Goal: Communication & Community: Participate in discussion

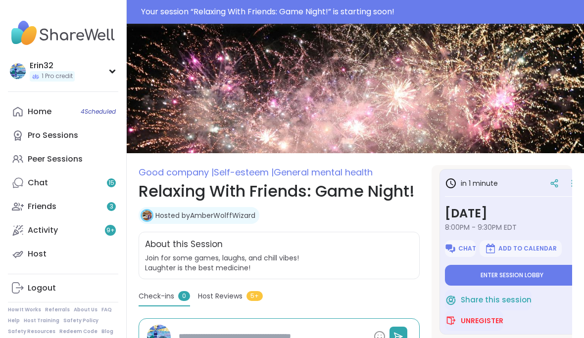
scroll to position [4, 1]
click at [479, 277] on span "Enter session lobby" at bounding box center [510, 275] width 63 height 8
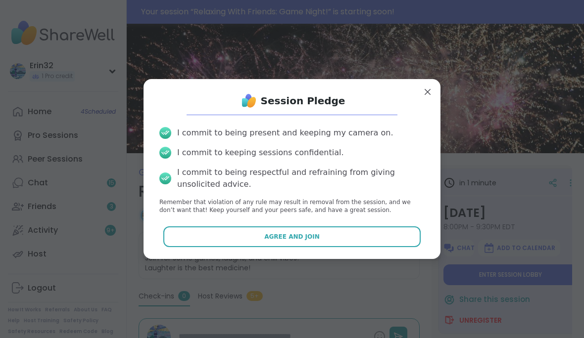
click at [396, 236] on button "Agree and Join" at bounding box center [292, 237] width 258 height 21
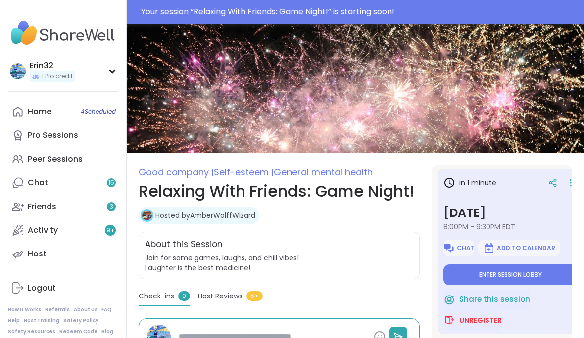
type textarea "*"
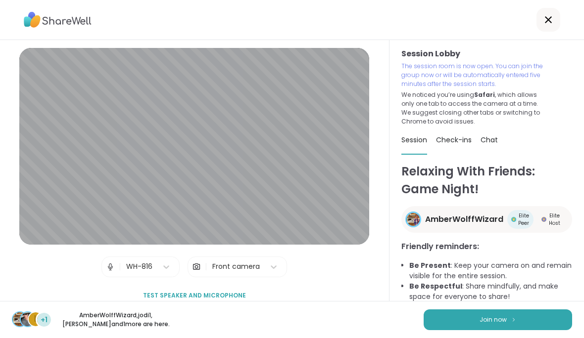
click at [556, 314] on button "Join now" at bounding box center [497, 320] width 148 height 21
click at [540, 321] on button "Join now" at bounding box center [497, 320] width 148 height 21
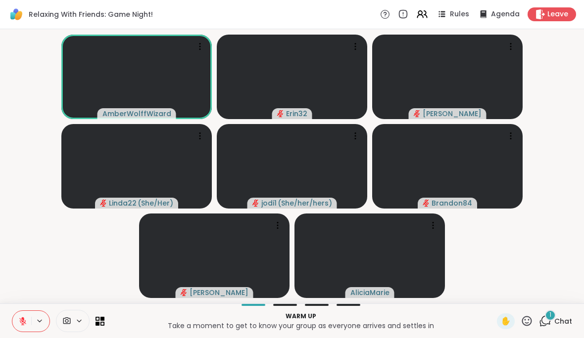
click at [562, 319] on span "Chat" at bounding box center [563, 322] width 18 height 10
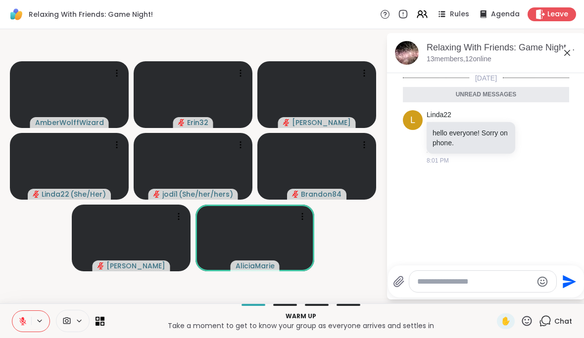
click at [578, 60] on div "Relaxing With Friends: Game Night!, [DATE] members, 12 online" at bounding box center [486, 53] width 198 height 40
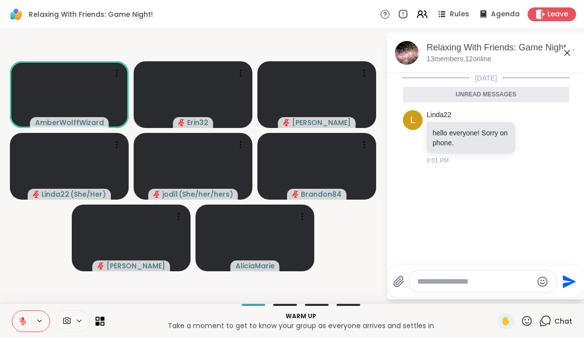
click at [572, 53] on icon at bounding box center [567, 53] width 12 height 12
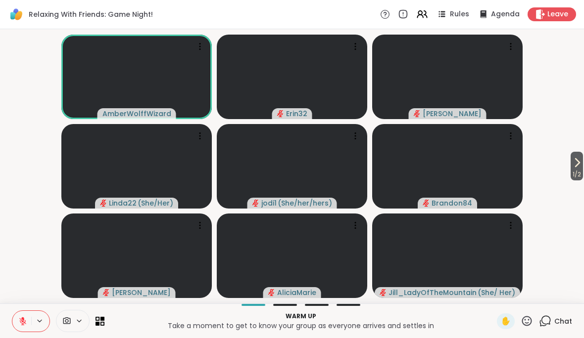
click at [578, 166] on icon at bounding box center [577, 163] width 12 height 12
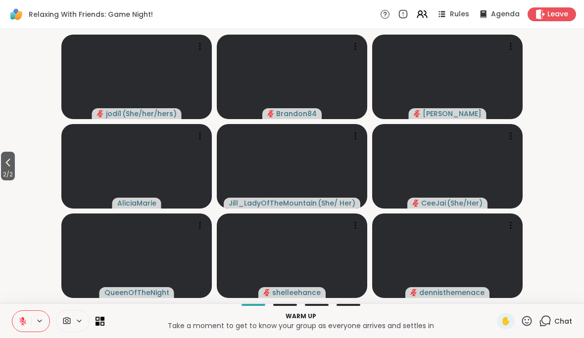
click at [11, 165] on icon at bounding box center [8, 163] width 12 height 12
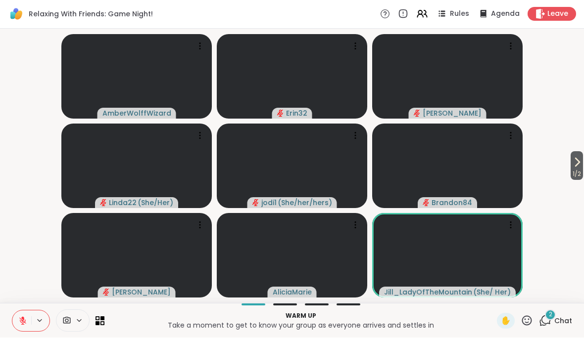
click at [561, 310] on div "Warm up Take a moment to get to know your group as everyone arrives and settles…" at bounding box center [292, 321] width 584 height 35
click at [561, 321] on span "Chat" at bounding box center [563, 322] width 18 height 10
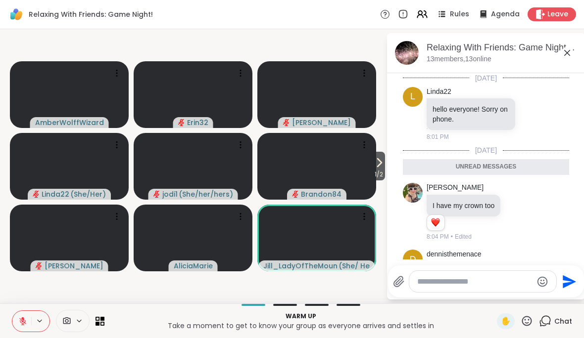
scroll to position [38, 0]
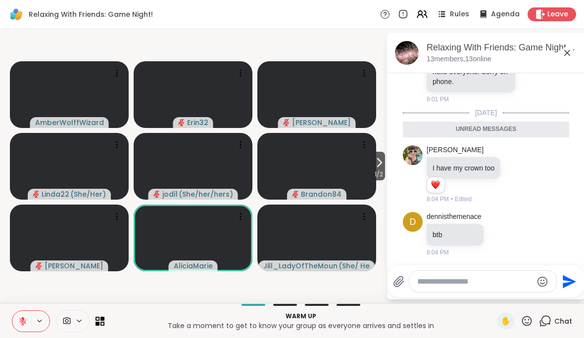
click at [572, 57] on icon at bounding box center [567, 53] width 12 height 12
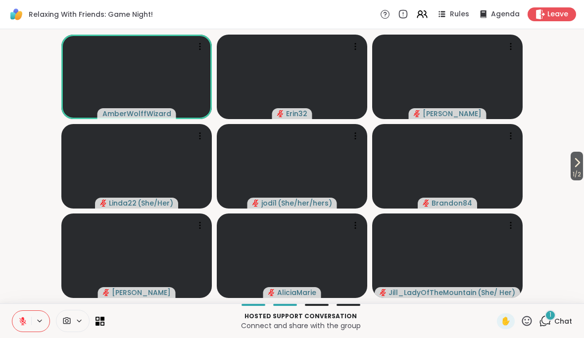
click at [569, 320] on span "Chat" at bounding box center [563, 322] width 18 height 10
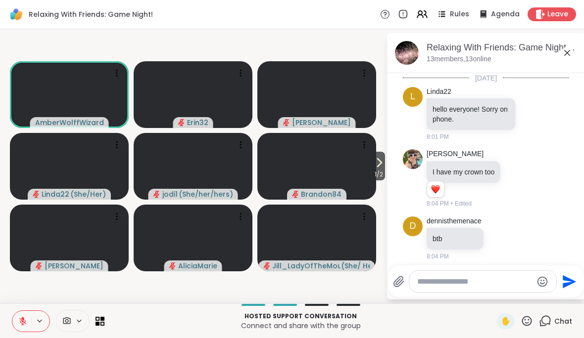
scroll to position [110, 0]
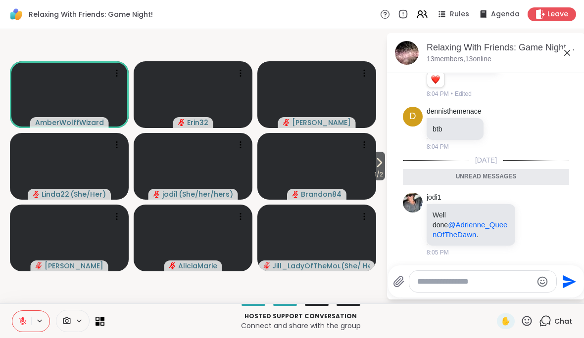
click at [571, 58] on icon at bounding box center [567, 53] width 12 height 12
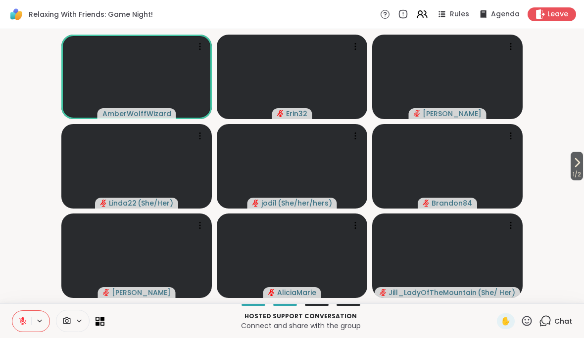
click at [19, 315] on button at bounding box center [21, 321] width 19 height 21
click at [20, 318] on icon at bounding box center [22, 321] width 9 height 9
click at [564, 326] on div "1 Chat" at bounding box center [555, 322] width 33 height 16
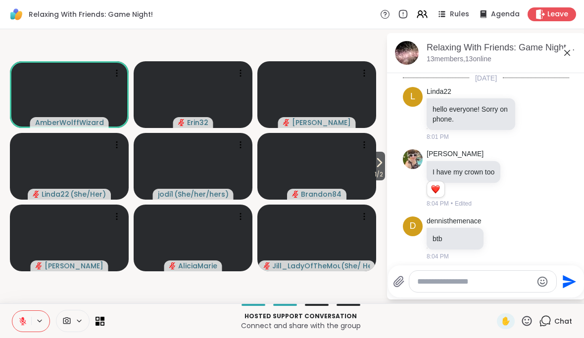
scroll to position [182, 0]
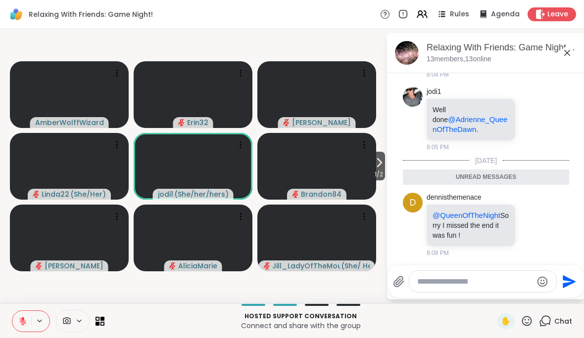
click at [579, 60] on div "Relaxing With Friends: Game Night!, [DATE] members, 13 online" at bounding box center [486, 53] width 198 height 40
click at [571, 55] on icon at bounding box center [567, 53] width 12 height 12
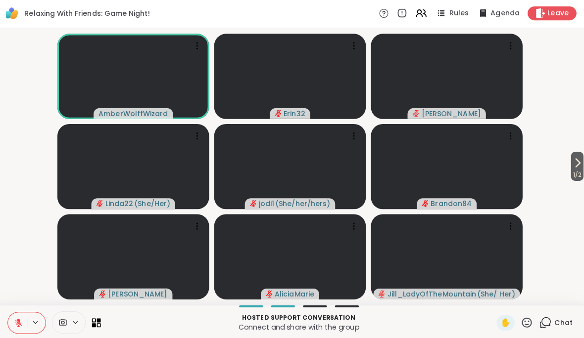
scroll to position [0, 0]
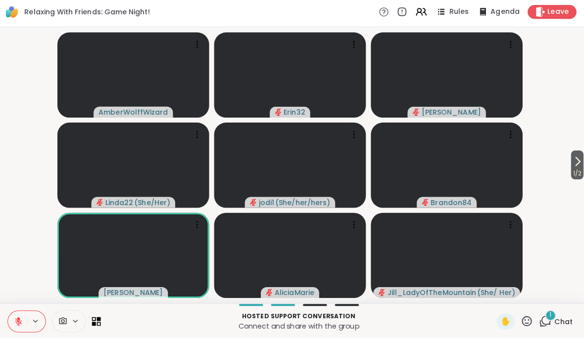
click at [554, 321] on span "Chat" at bounding box center [563, 322] width 18 height 10
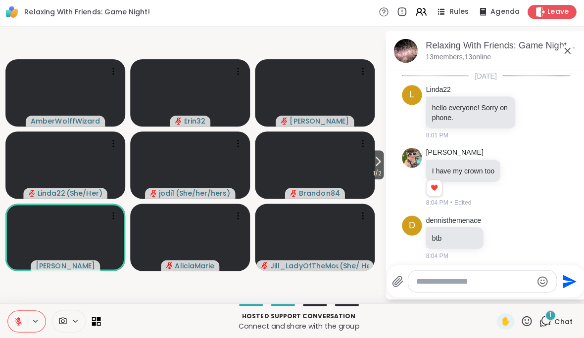
scroll to position [248, 0]
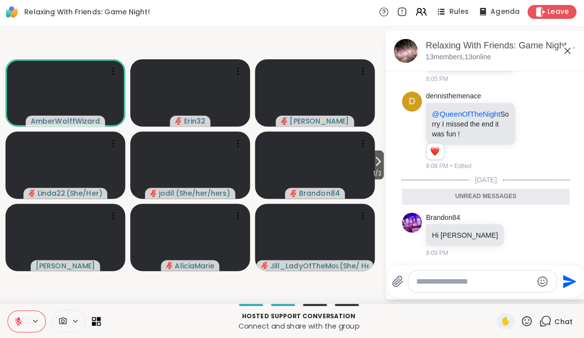
click at [561, 56] on icon at bounding box center [567, 53] width 12 height 12
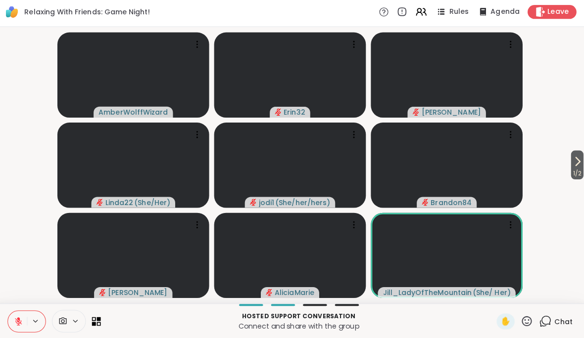
click at [574, 171] on span "1 / 2" at bounding box center [576, 175] width 12 height 12
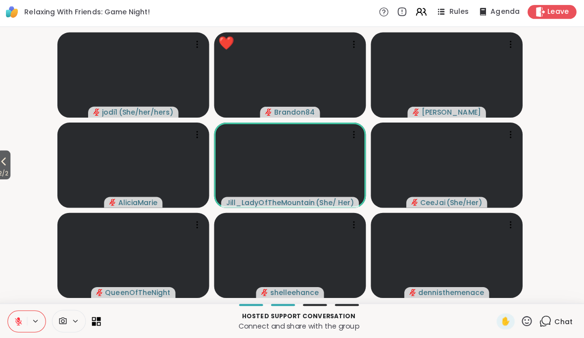
click at [7, 163] on icon at bounding box center [8, 163] width 12 height 12
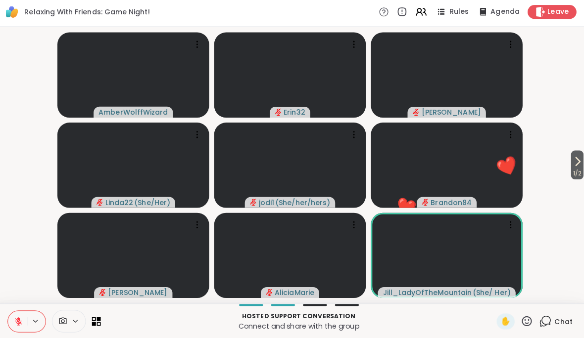
click at [573, 163] on icon at bounding box center [577, 163] width 12 height 12
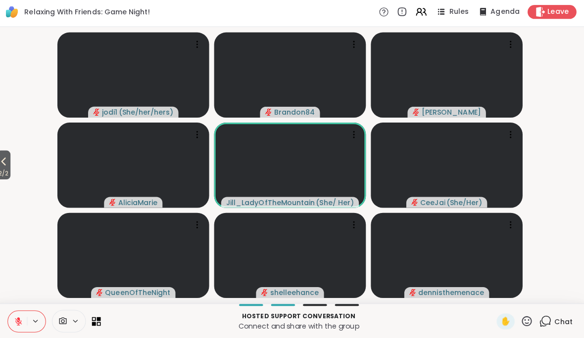
click at [10, 169] on span "2 / 2" at bounding box center [8, 175] width 14 height 12
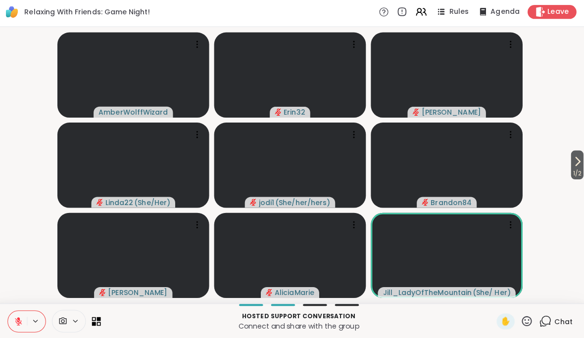
click at [18, 318] on icon at bounding box center [22, 321] width 9 height 9
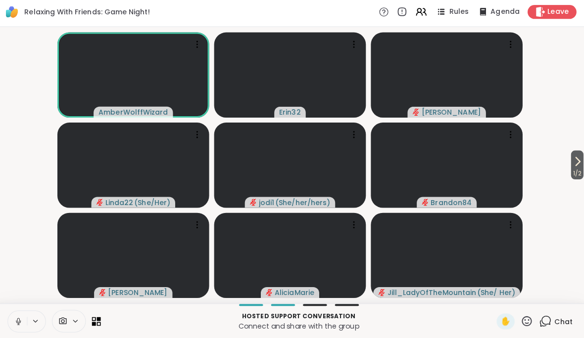
click at [20, 317] on icon at bounding box center [22, 321] width 9 height 9
click at [577, 169] on span "1 / 2" at bounding box center [576, 175] width 12 height 12
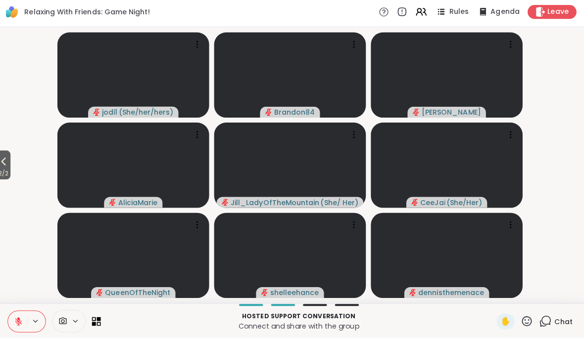
click at [6, 159] on icon at bounding box center [8, 163] width 4 height 8
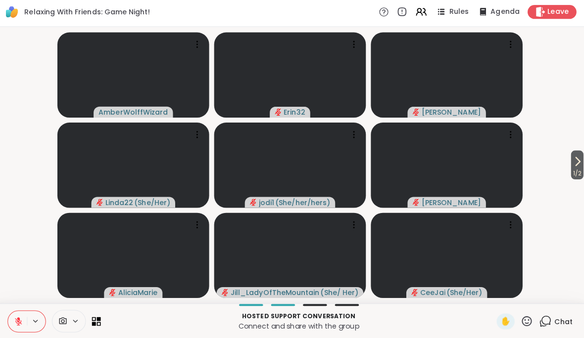
click at [576, 169] on span "1 / 2" at bounding box center [576, 175] width 12 height 12
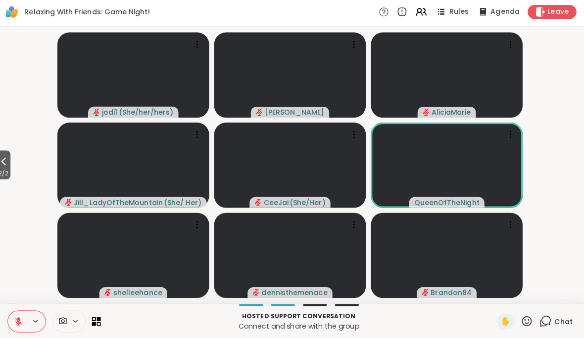
click at [5, 166] on icon at bounding box center [8, 163] width 12 height 12
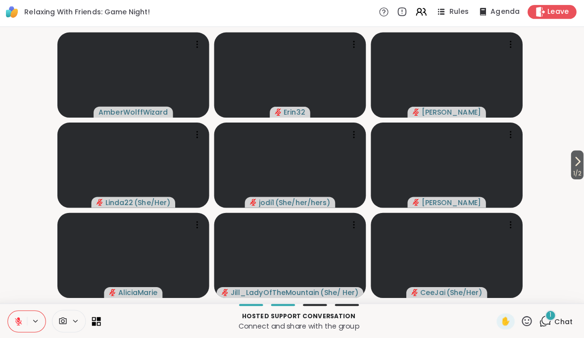
click at [558, 317] on span "Chat" at bounding box center [563, 322] width 18 height 10
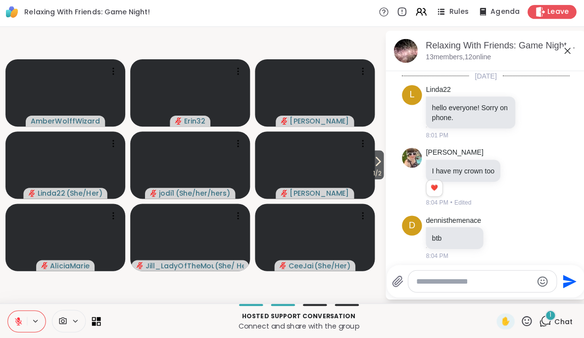
scroll to position [315, 0]
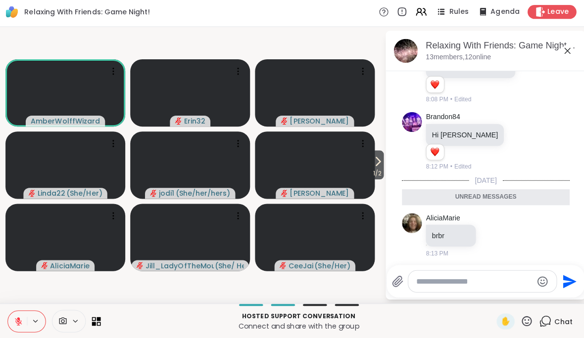
click at [563, 55] on icon at bounding box center [567, 53] width 12 height 12
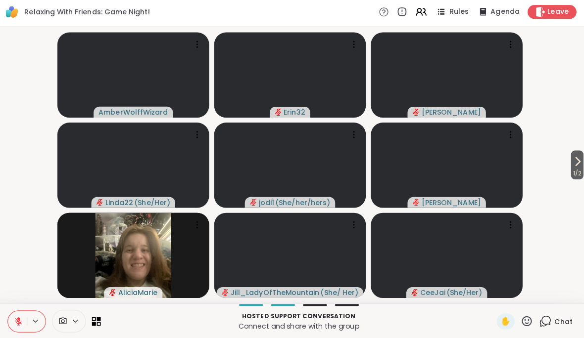
click at [576, 159] on icon at bounding box center [577, 163] width 12 height 12
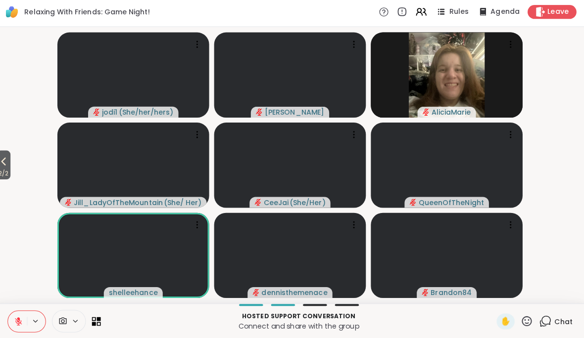
click at [12, 160] on button "2 / 2" at bounding box center [8, 166] width 14 height 29
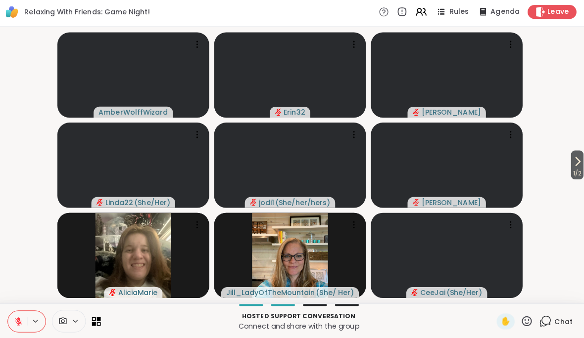
click at [572, 170] on span "1 / 2" at bounding box center [576, 175] width 12 height 12
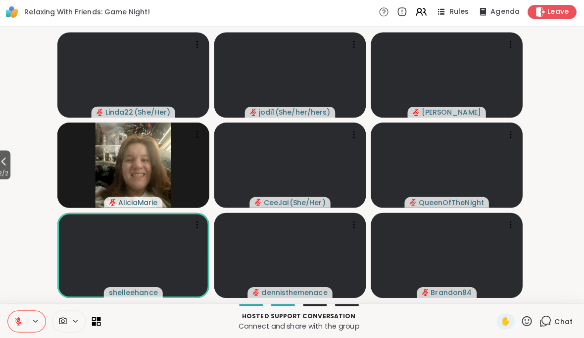
click at [9, 161] on icon at bounding box center [8, 163] width 12 height 12
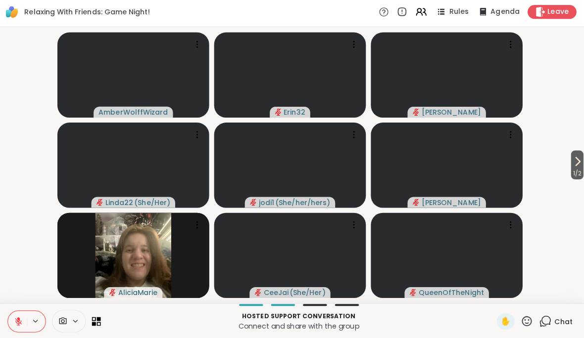
click at [574, 171] on span "1 / 2" at bounding box center [576, 175] width 12 height 12
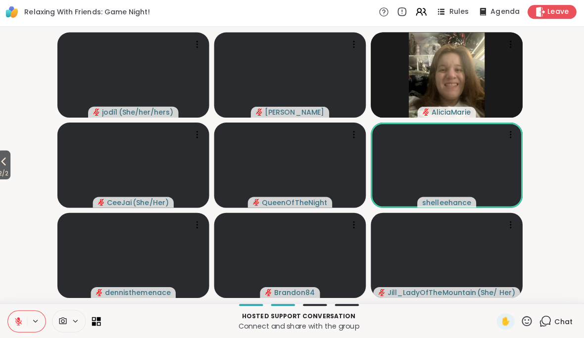
click at [13, 162] on button "2 / 2" at bounding box center [8, 166] width 14 height 29
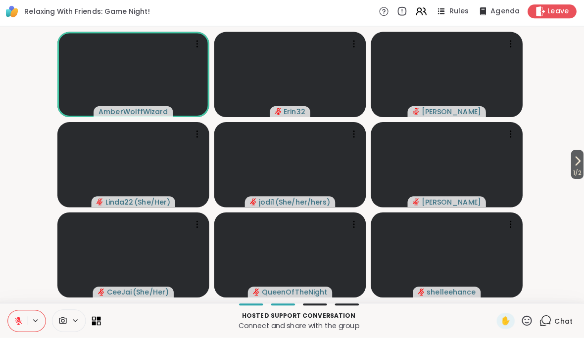
click at [560, 321] on span "Chat" at bounding box center [563, 322] width 18 height 10
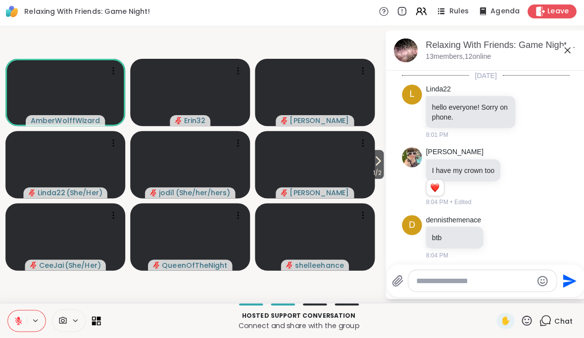
scroll to position [281, 0]
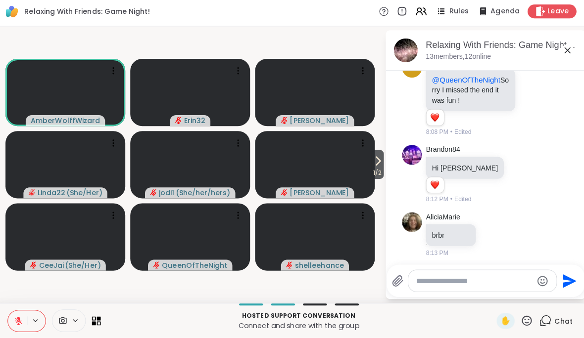
click at [497, 277] on textarea "Type your message" at bounding box center [474, 282] width 115 height 10
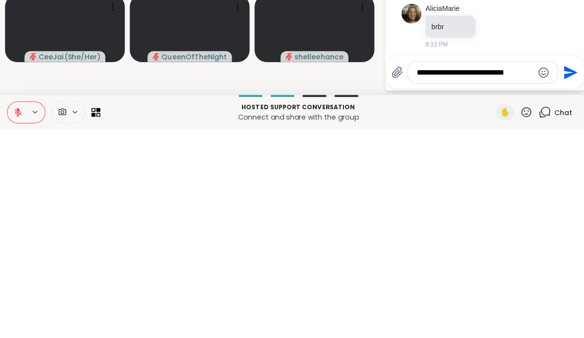
type textarea "**********"
click at [564, 275] on icon "Send" at bounding box center [570, 281] width 13 height 13
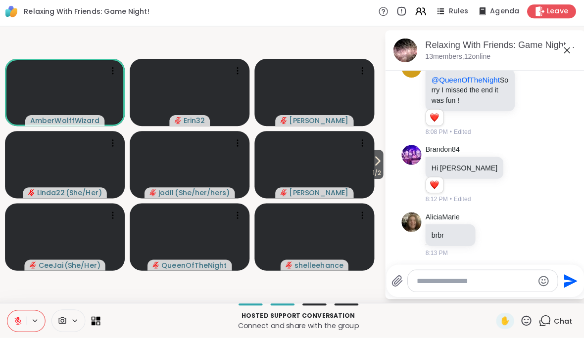
scroll to position [344, 0]
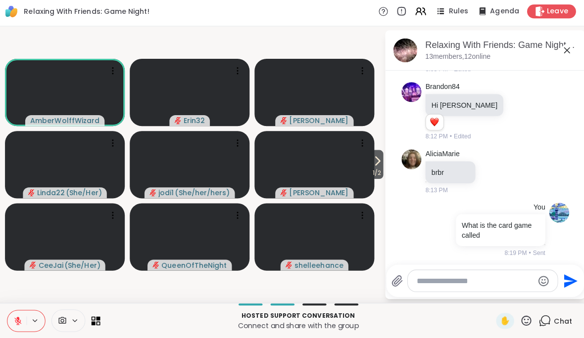
click at [561, 49] on icon at bounding box center [567, 53] width 12 height 12
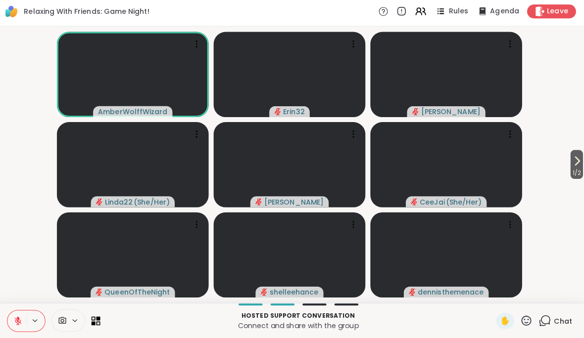
click at [555, 314] on div "Chat" at bounding box center [555, 322] width 33 height 16
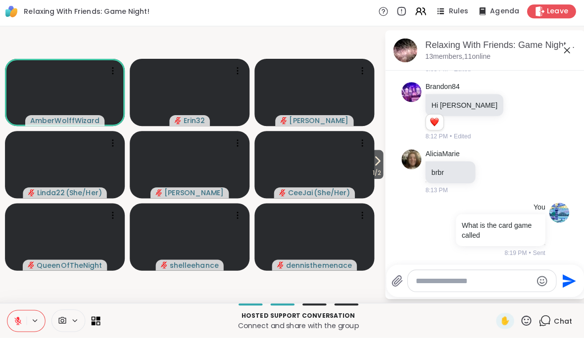
click at [510, 277] on textarea "Type your message" at bounding box center [474, 282] width 115 height 10
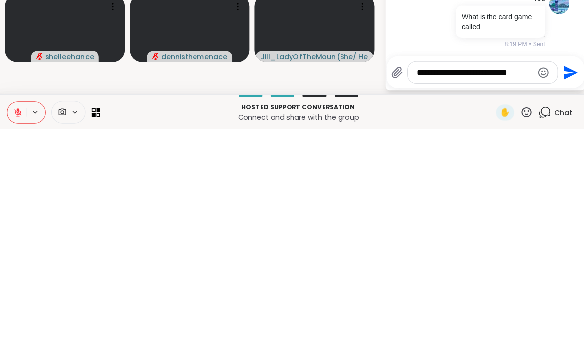
type textarea "**********"
click at [569, 274] on icon "Send" at bounding box center [569, 282] width 16 height 16
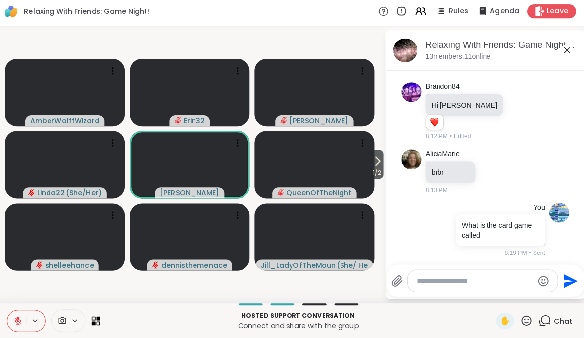
scroll to position [406, 0]
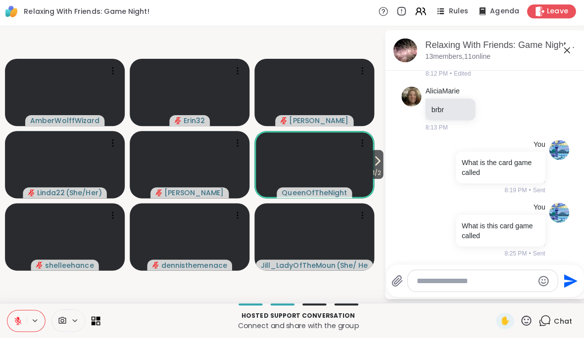
click at [567, 47] on icon at bounding box center [567, 53] width 12 height 12
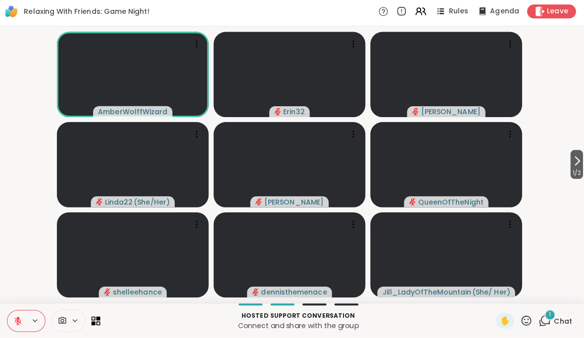
click at [558, 318] on span "Chat" at bounding box center [563, 322] width 18 height 10
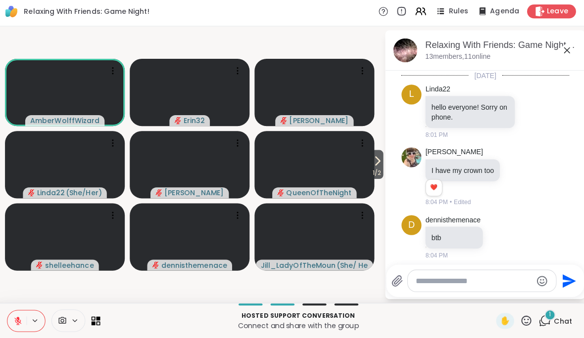
scroll to position [502, 0]
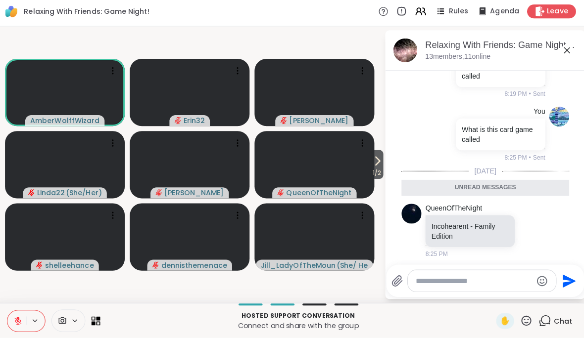
click at [22, 317] on icon at bounding box center [22, 321] width 9 height 9
click at [561, 52] on icon at bounding box center [567, 53] width 12 height 12
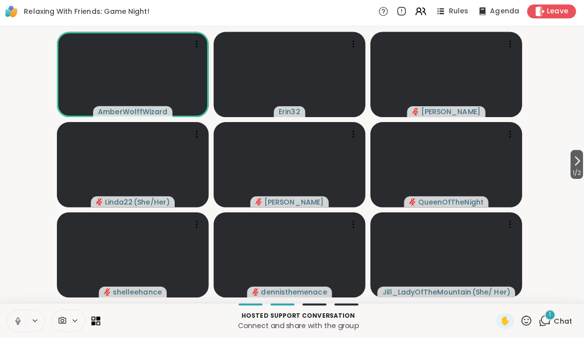
click at [21, 320] on icon at bounding box center [22, 321] width 9 height 9
click at [554, 322] on span "Chat" at bounding box center [563, 322] width 18 height 10
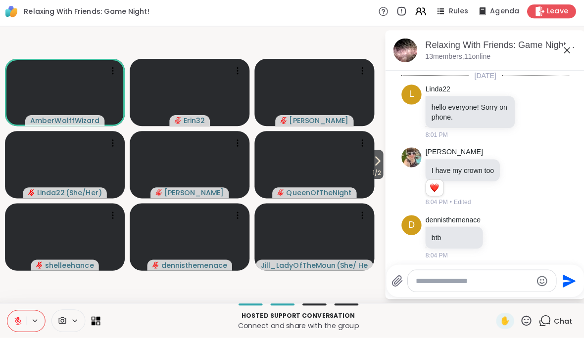
scroll to position [554, 0]
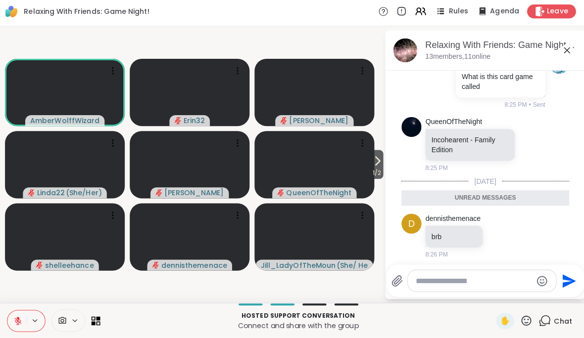
click at [564, 55] on icon at bounding box center [567, 53] width 12 height 12
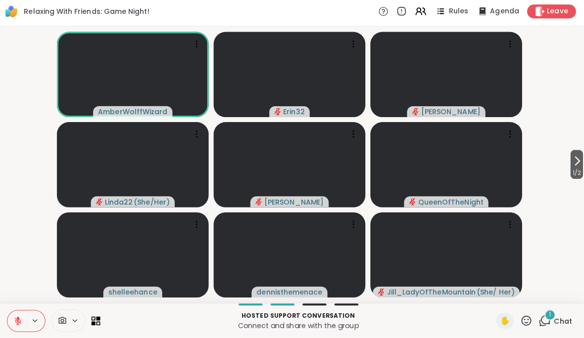
click at [563, 317] on span "Chat" at bounding box center [563, 322] width 18 height 10
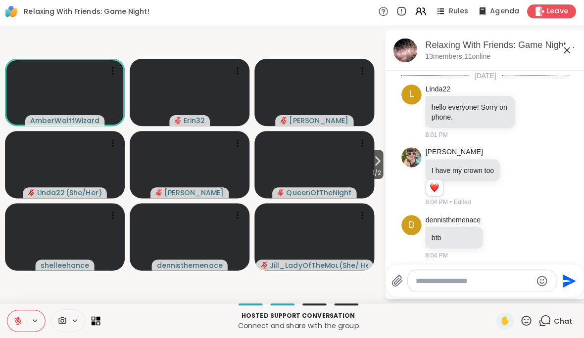
scroll to position [616, 0]
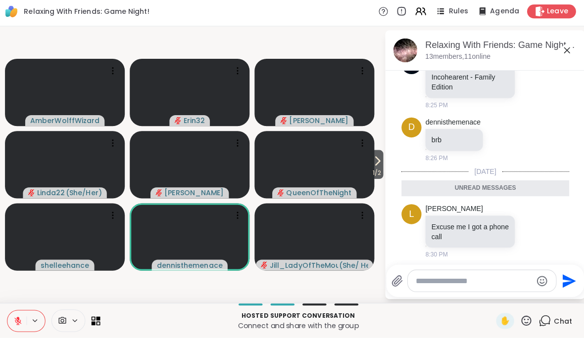
click at [567, 50] on icon at bounding box center [567, 53] width 12 height 12
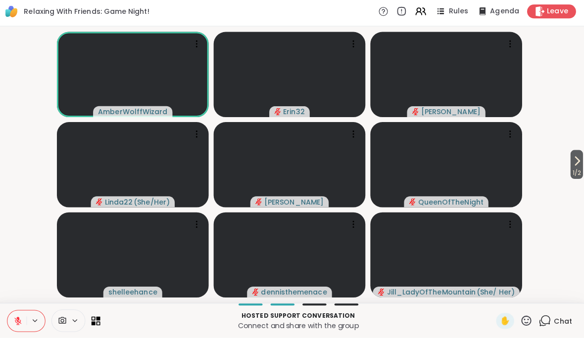
click at [31, 317] on button at bounding box center [40, 321] width 18 height 8
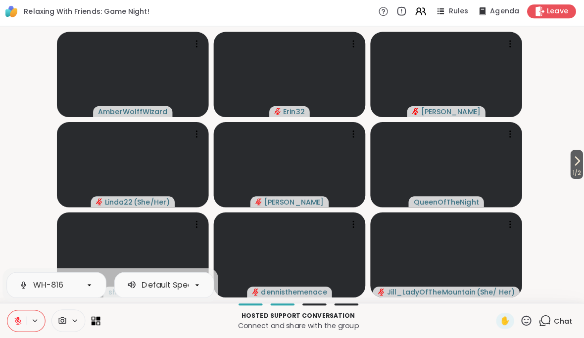
click at [22, 318] on icon at bounding box center [22, 321] width 9 height 9
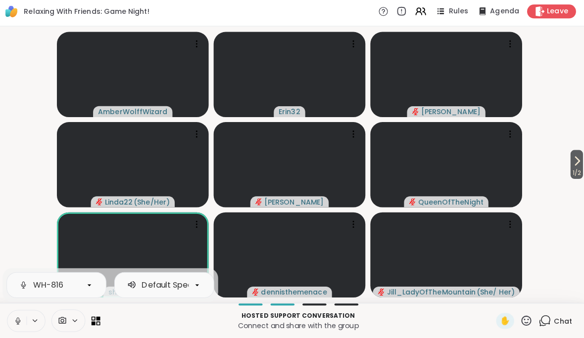
click at [25, 242] on video-player-container "1 / 2 AmberWolffWizard Erin32 [PERSON_NAME] Linda22 ( She/Her ) [PERSON_NAME] s…" at bounding box center [292, 166] width 572 height 267
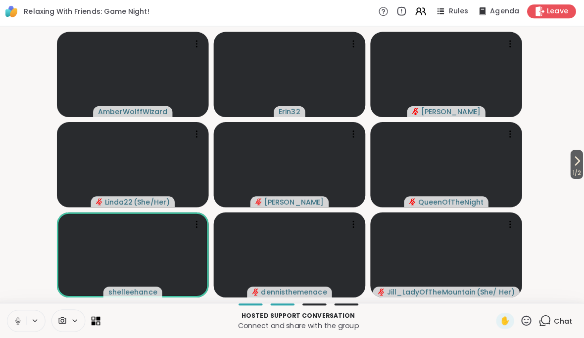
click at [6, 254] on video-player-container "1 / 2 AmberWolffWizard Erin32 [PERSON_NAME] Linda22 ( She/Her ) [PERSON_NAME] s…" at bounding box center [292, 166] width 572 height 267
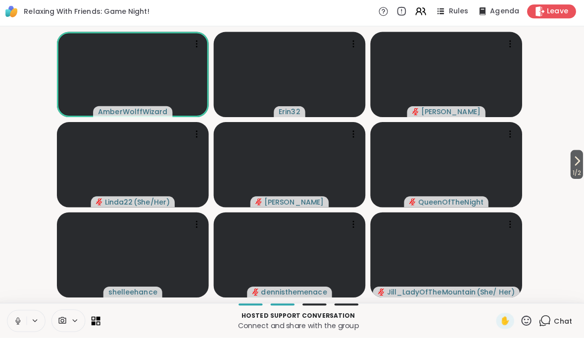
click at [6, 245] on video-player-container "1 / 2 AmberWolffWizard Erin32 [PERSON_NAME] Linda22 ( She/Her ) [PERSON_NAME] s…" at bounding box center [292, 166] width 572 height 267
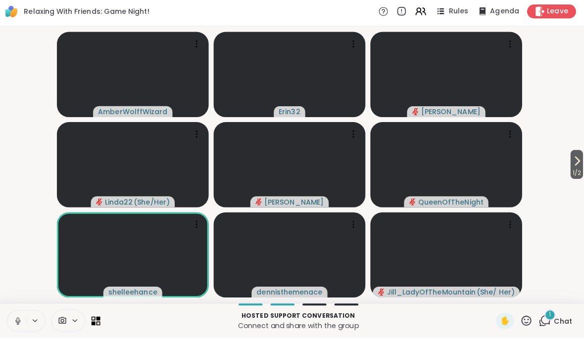
click at [554, 318] on span "Chat" at bounding box center [563, 322] width 18 height 10
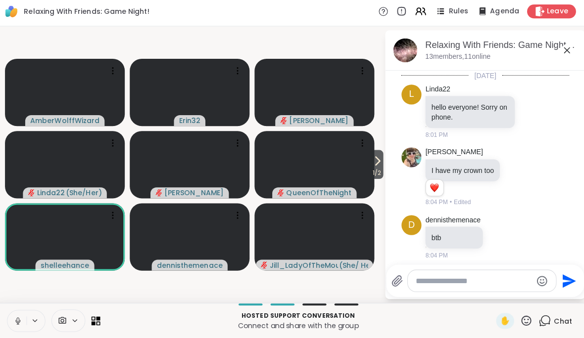
scroll to position [692, 0]
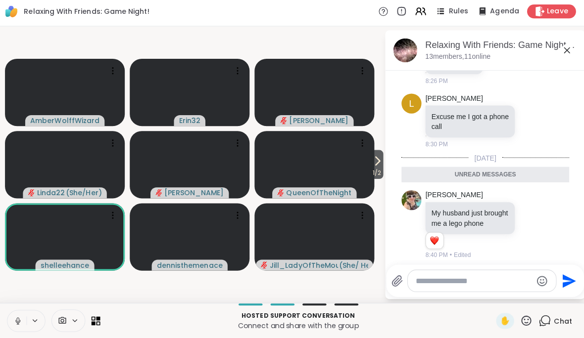
click at [493, 277] on textarea "Type your message" at bounding box center [474, 282] width 115 height 10
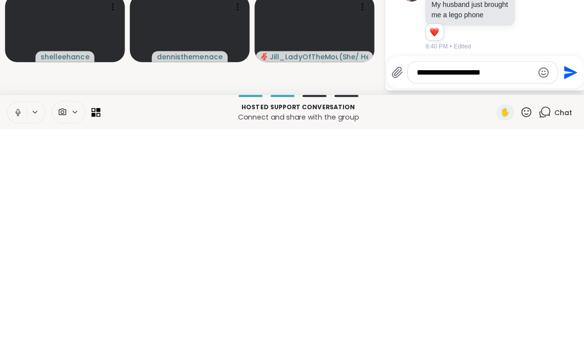
type textarea "**********"
click at [565, 274] on icon "Send" at bounding box center [569, 282] width 16 height 16
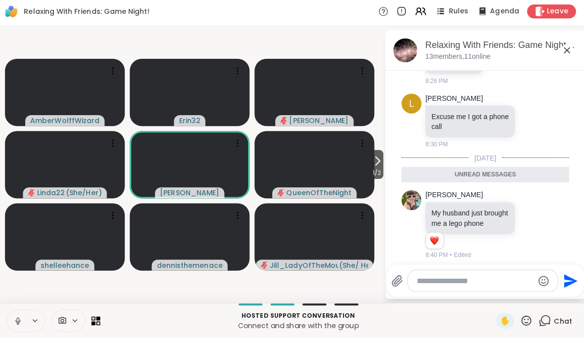
scroll to position [722, 0]
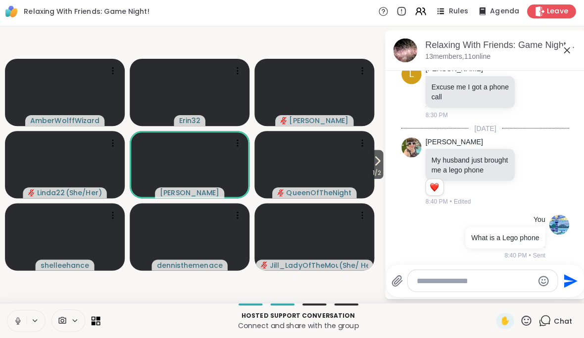
click at [565, 54] on icon at bounding box center [567, 53] width 12 height 12
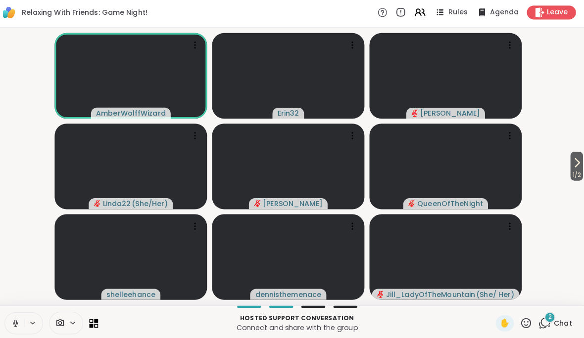
click at [16, 311] on button at bounding box center [21, 321] width 19 height 21
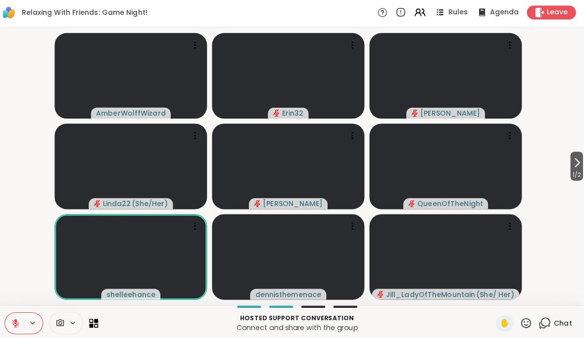
click at [551, 325] on div "Chat" at bounding box center [555, 322] width 33 height 16
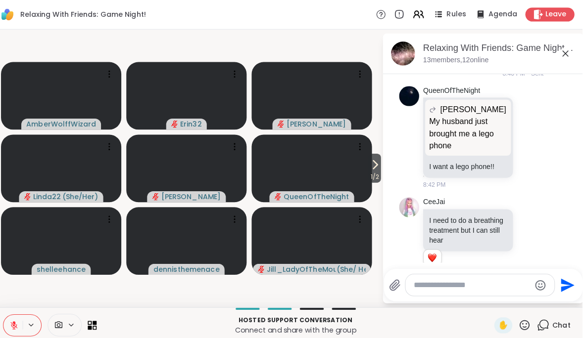
scroll to position [0, 0]
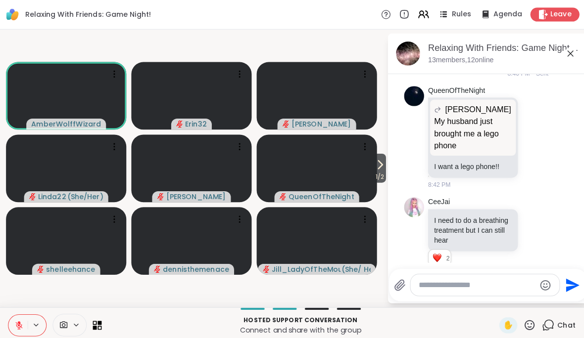
click at [498, 285] on textarea "Type your message" at bounding box center [474, 282] width 115 height 10
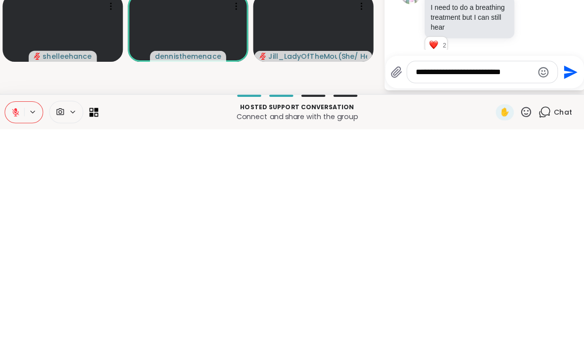
type textarea "**********"
click at [573, 266] on div "**********" at bounding box center [486, 282] width 196 height 32
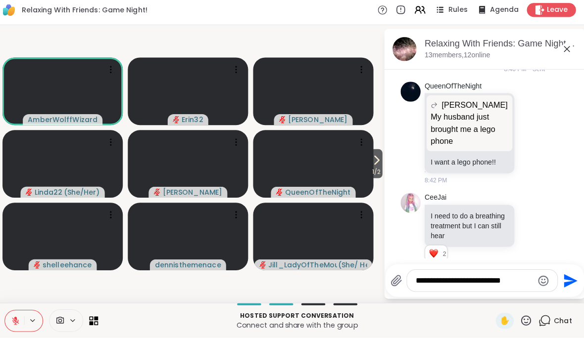
click at [570, 272] on button "Send" at bounding box center [569, 282] width 22 height 22
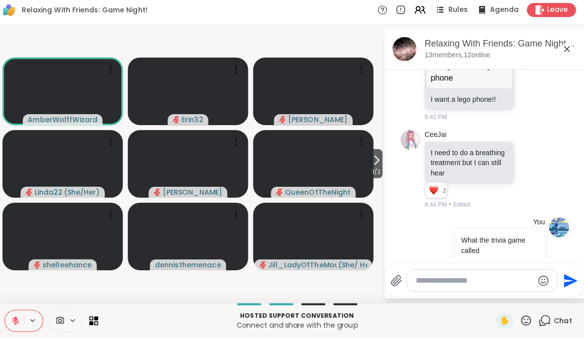
click at [562, 47] on icon at bounding box center [567, 53] width 12 height 12
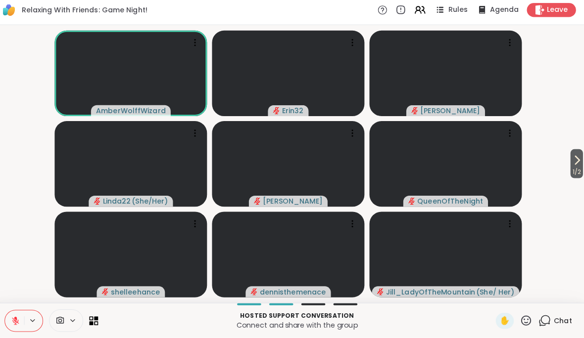
click at [20, 320] on button at bounding box center [21, 321] width 19 height 21
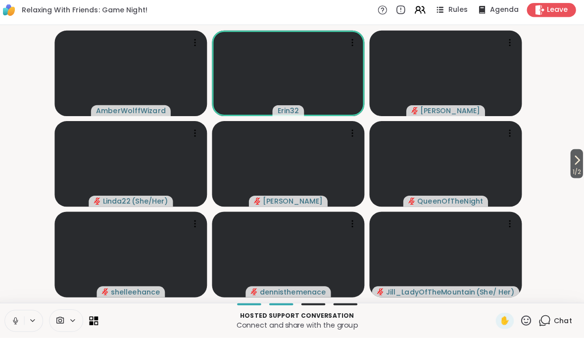
click at [18, 317] on icon at bounding box center [22, 321] width 9 height 9
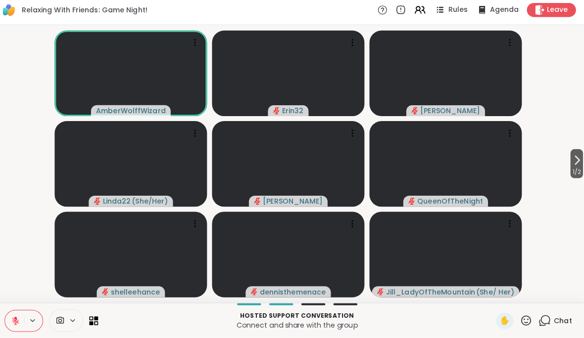
click at [554, 314] on div "Chat" at bounding box center [555, 322] width 33 height 16
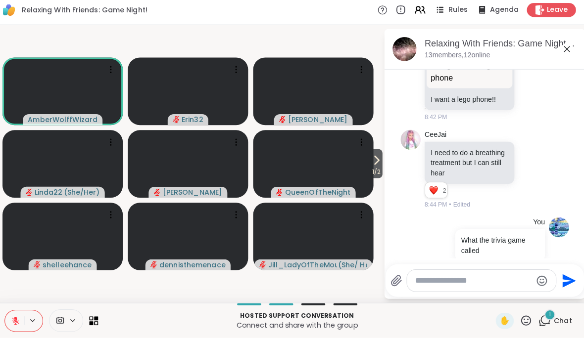
scroll to position [1243, 0]
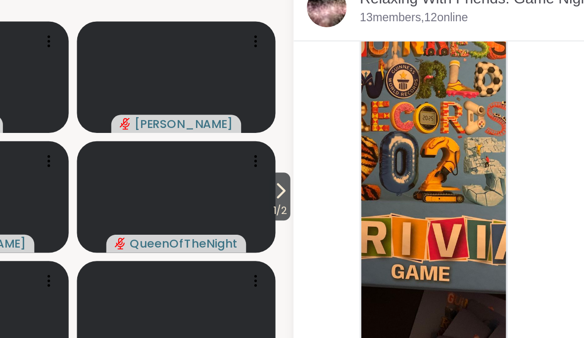
click at [427, 92] on img at bounding box center [470, 136] width 87 height 235
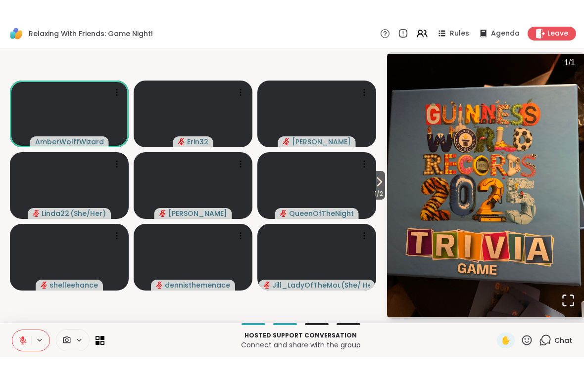
scroll to position [1242, 0]
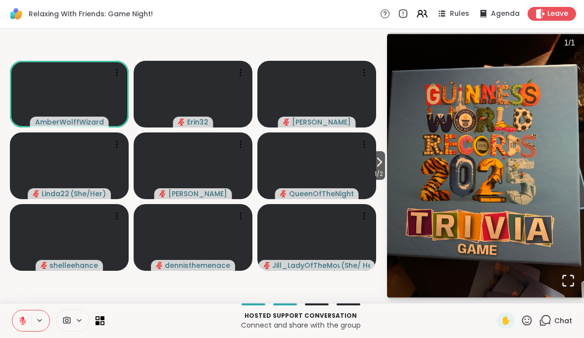
click at [564, 48] on div "1 / 1" at bounding box center [569, 44] width 31 height 18
click at [537, 109] on img "Go to Slide 1" at bounding box center [486, 167] width 198 height 264
click at [541, 156] on img "Go to Slide 1" at bounding box center [486, 167] width 198 height 264
click at [560, 285] on button "Open Fullscreen" at bounding box center [568, 282] width 34 height 34
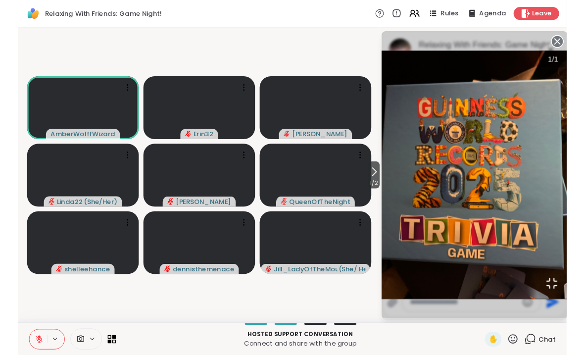
scroll to position [1200, 0]
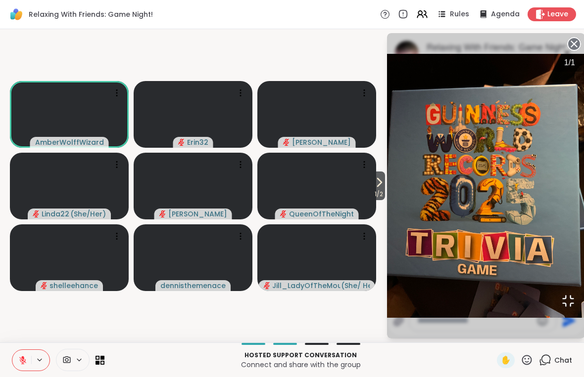
click at [564, 58] on span "1" at bounding box center [566, 62] width 4 height 8
click at [526, 58] on img "Go to Slide 1" at bounding box center [486, 186] width 198 height 264
click at [389, 124] on img "Go to Slide 1" at bounding box center [486, 186] width 198 height 264
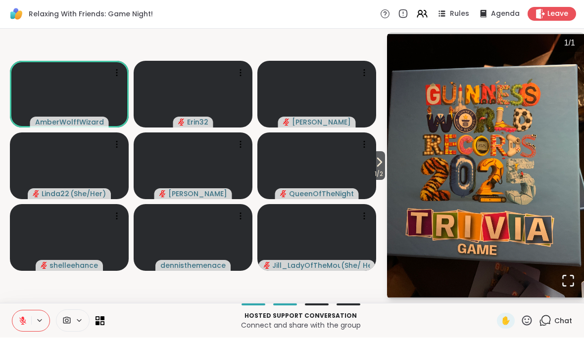
click at [526, 113] on img "Go to Slide 1" at bounding box center [486, 167] width 198 height 264
click at [533, 185] on img "Go to Slide 1" at bounding box center [486, 167] width 198 height 264
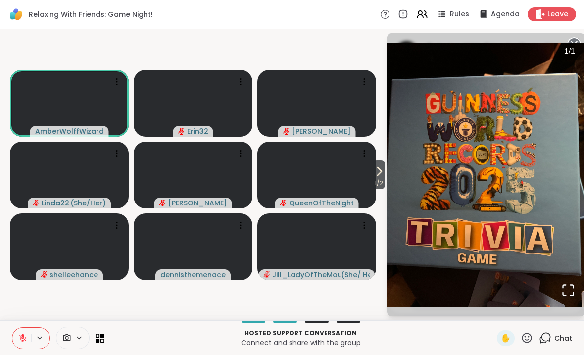
click at [568, 42] on circle at bounding box center [574, 44] width 12 height 12
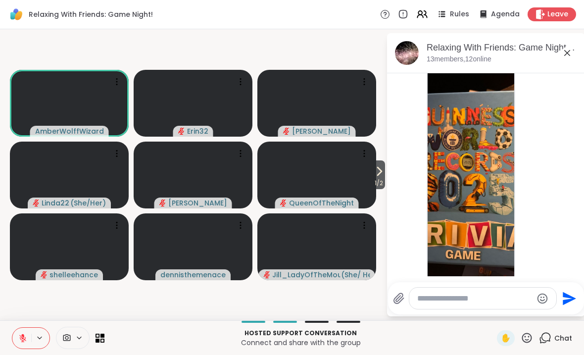
click at [568, 56] on icon at bounding box center [567, 53] width 12 height 12
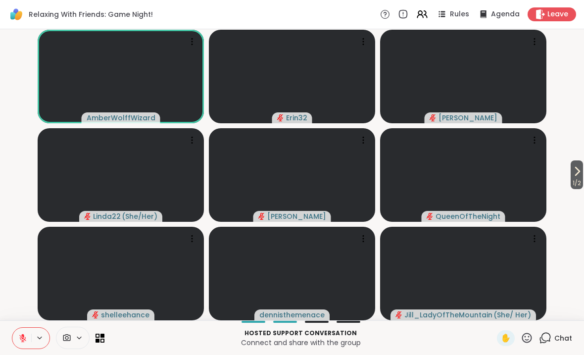
click at [24, 338] on icon at bounding box center [22, 337] width 9 height 9
click at [555, 14] on span "Leave" at bounding box center [557, 14] width 21 height 10
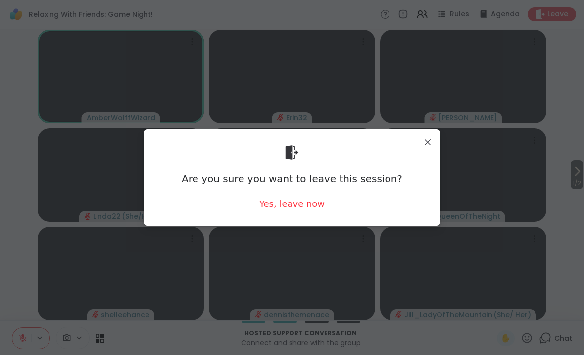
click at [310, 208] on div "Yes, leave now" at bounding box center [291, 203] width 65 height 12
